Goal: Task Accomplishment & Management: Use online tool/utility

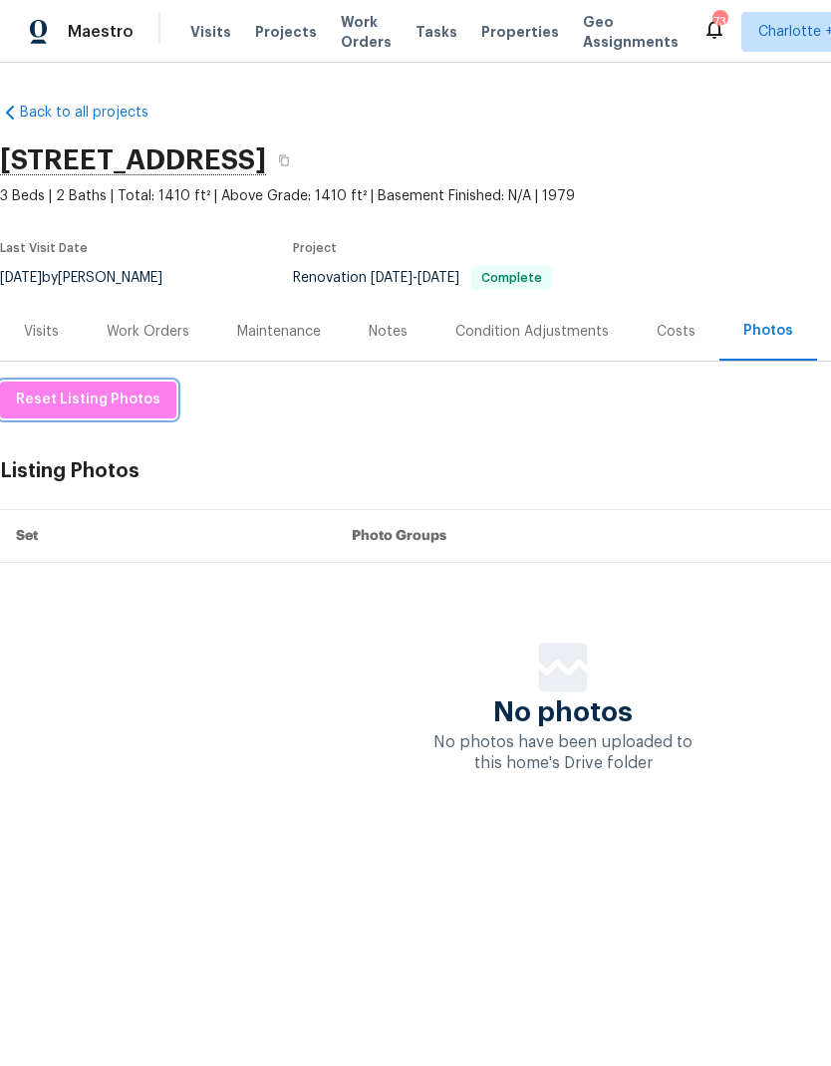
click at [124, 396] on span "Reset Listing Photos" at bounding box center [88, 400] width 144 height 25
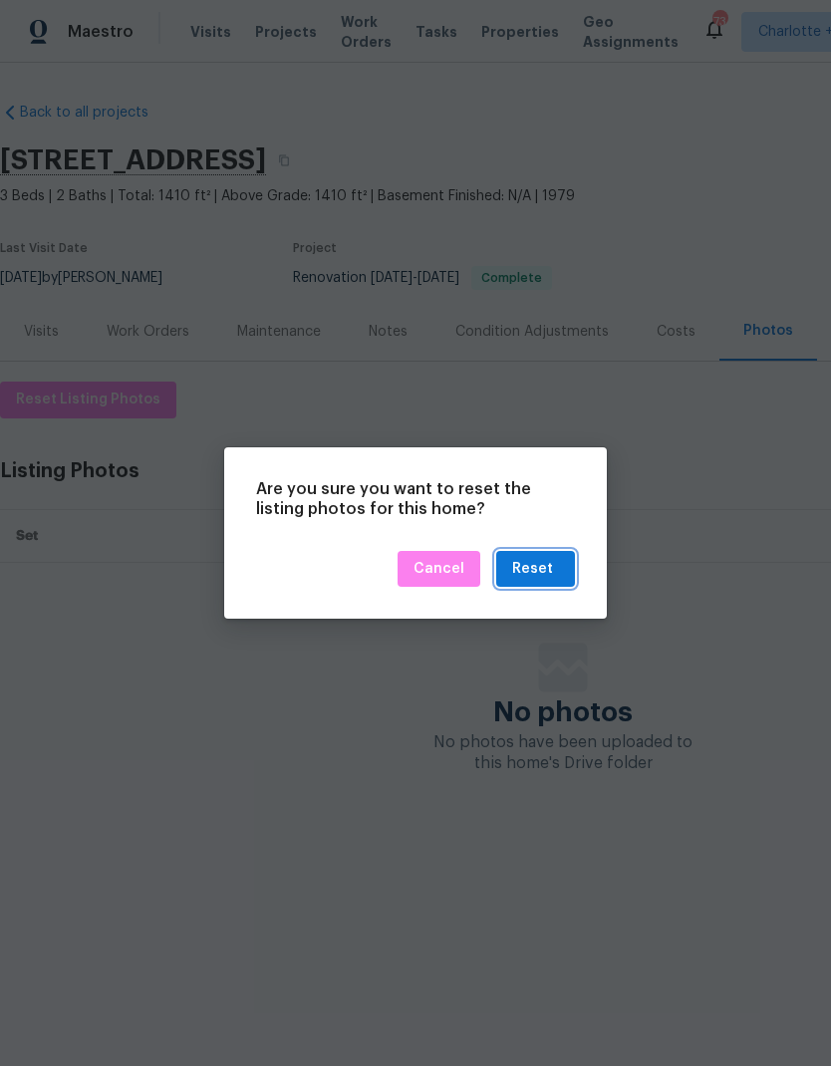
click at [551, 574] on div "Reset" at bounding box center [532, 569] width 41 height 25
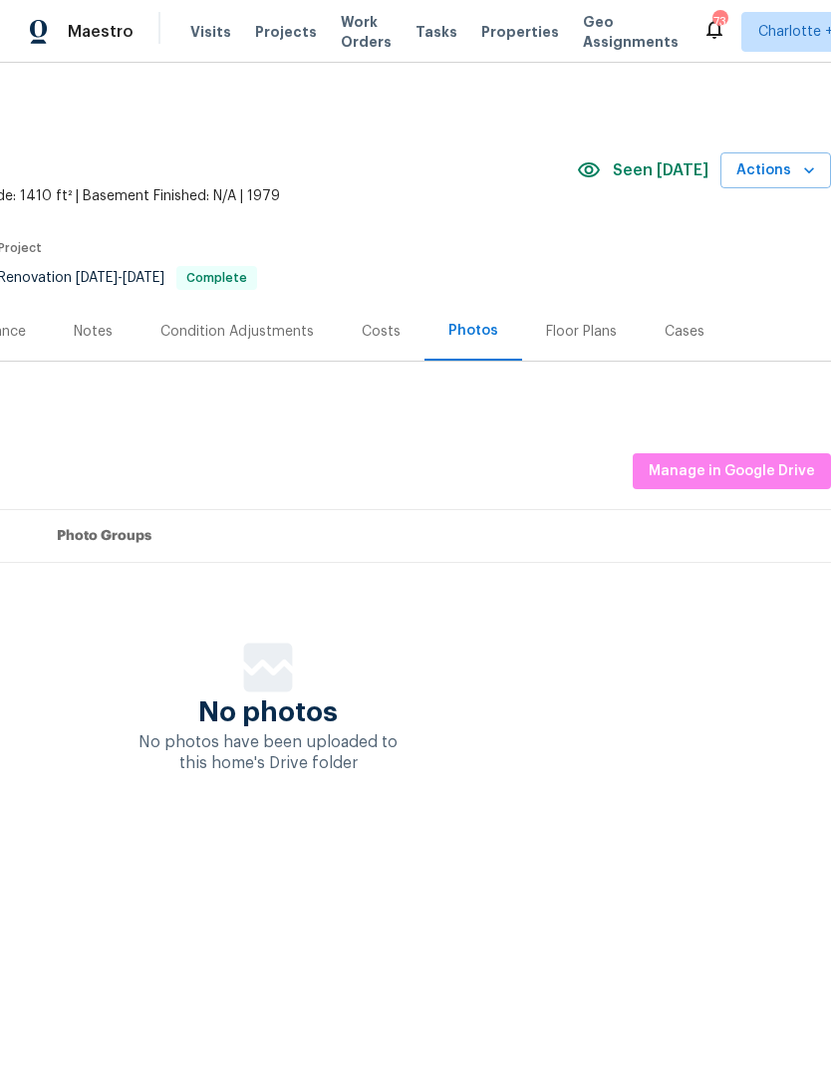
scroll to position [0, 295]
click at [766, 470] on span "Manage in Google Drive" at bounding box center [732, 471] width 166 height 25
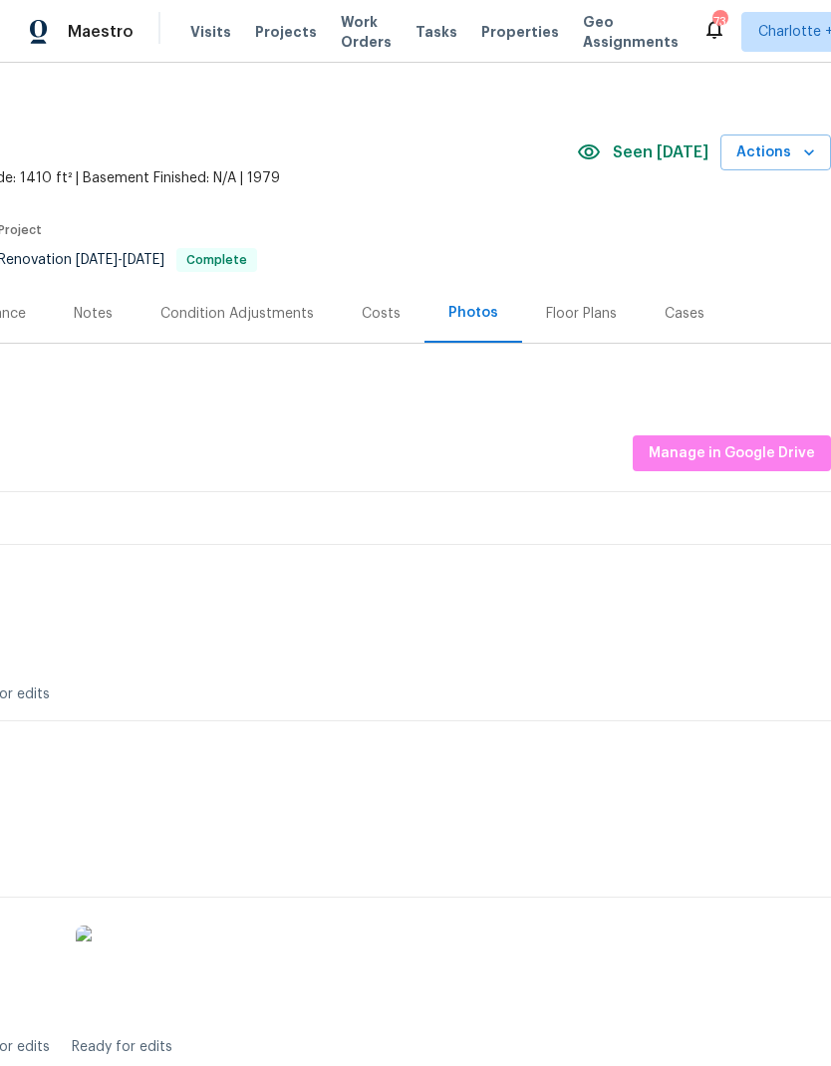
scroll to position [18, 295]
click at [761, 449] on span "Manage in Google Drive" at bounding box center [732, 453] width 166 height 25
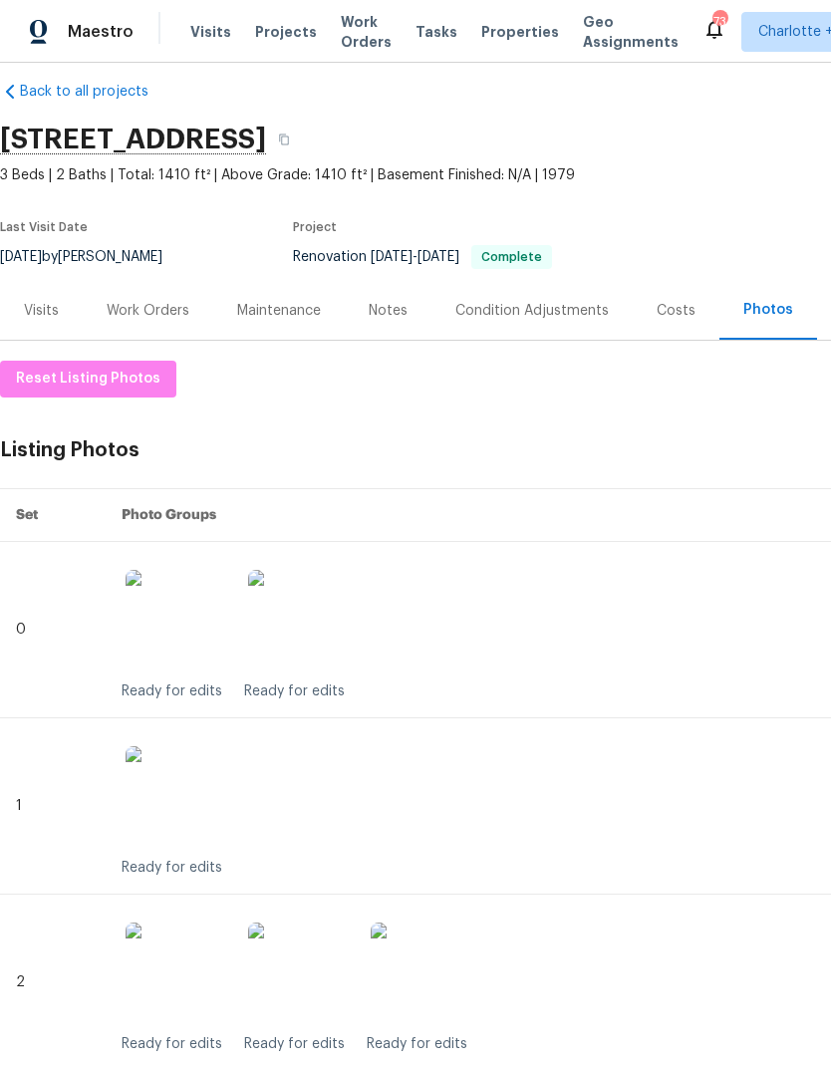
scroll to position [21, 0]
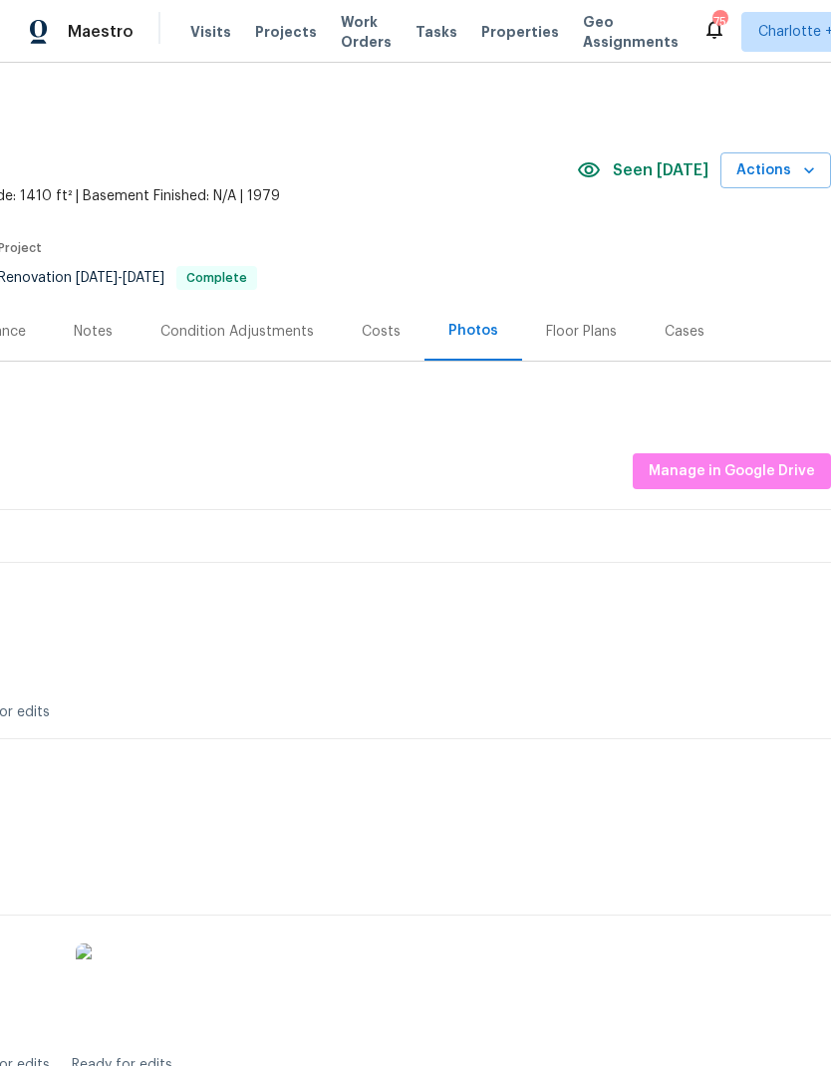
scroll to position [0, 296]
click at [756, 463] on span "Manage in Google Drive" at bounding box center [732, 471] width 166 height 25
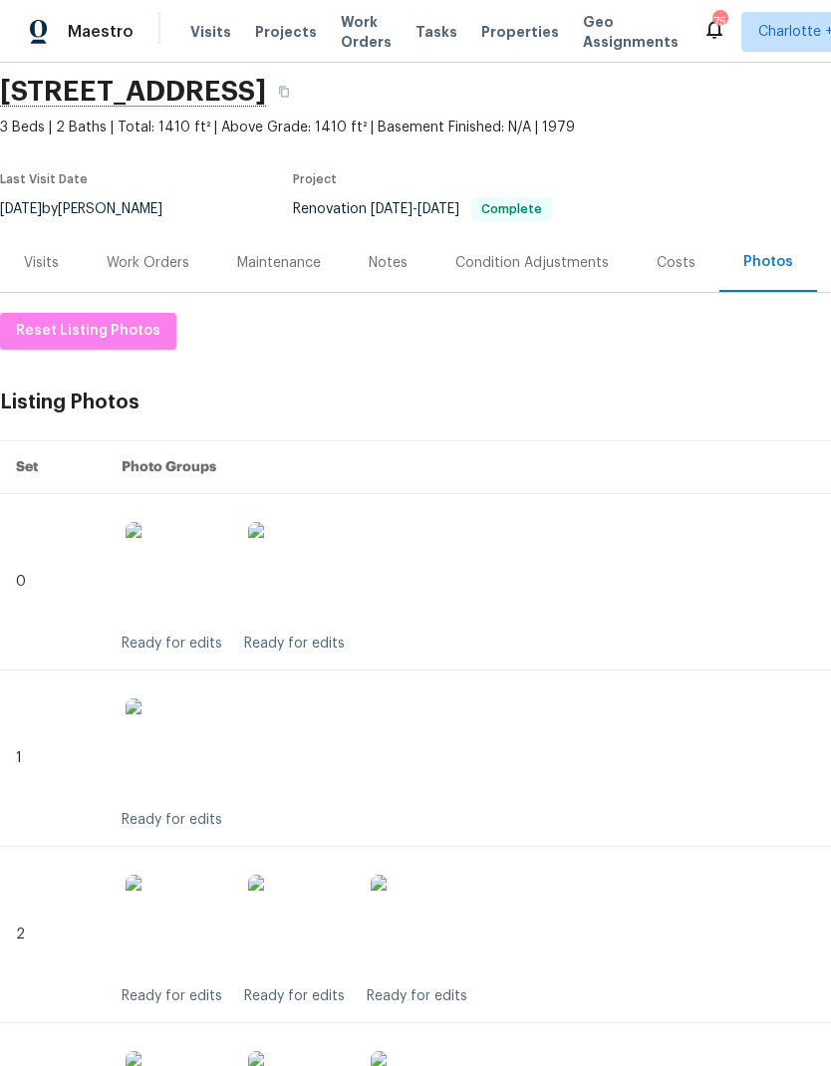
scroll to position [75, 0]
